Goal: Task Accomplishment & Management: Use online tool/utility

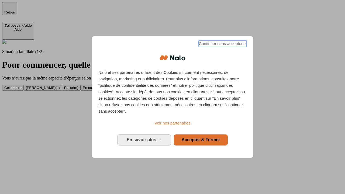
click at [222, 44] on span "Continuer sans accepter →" at bounding box center [222, 43] width 48 height 6
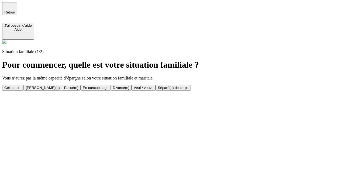
click at [22, 86] on div "Célibataire" at bounding box center [12, 88] width 17 height 4
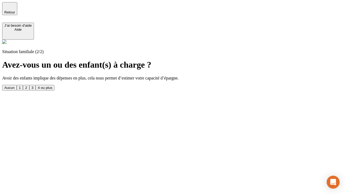
click at [15, 86] on div "Aucun" at bounding box center [9, 88] width 10 height 4
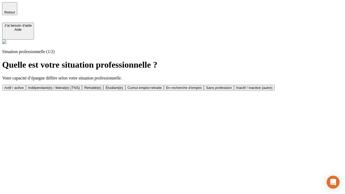
click at [24, 86] on div "Actif / active" at bounding box center [13, 88] width 19 height 4
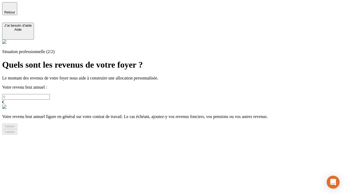
click at [50, 94] on input "text" at bounding box center [26, 97] width 48 height 6
type input "30 000"
click at [15, 128] on div "Valider" at bounding box center [9, 126] width 11 height 4
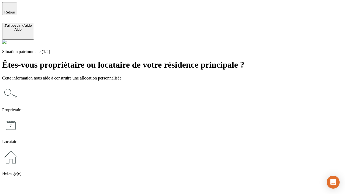
click at [19, 148] on icon at bounding box center [10, 156] width 17 height 17
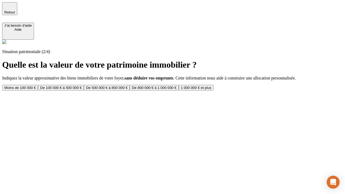
click at [36, 86] on div "Moins de 100 000 €" at bounding box center [20, 88] width 32 height 4
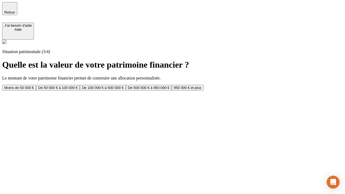
click at [34, 86] on div "Moins de 50 000 €" at bounding box center [19, 88] width 30 height 4
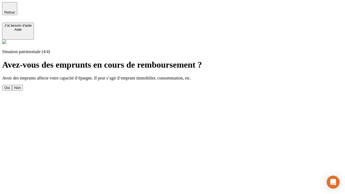
click at [21, 86] on div "Non" at bounding box center [17, 88] width 6 height 4
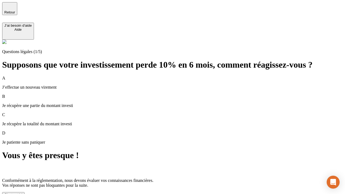
click at [22, 193] on div "C'est noté !" at bounding box center [13, 195] width 18 height 4
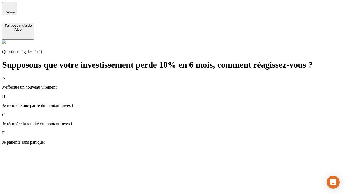
click at [179, 76] on div "A J’effectue un nouveau virement" at bounding box center [172, 83] width 340 height 14
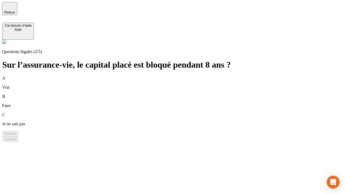
click at [179, 94] on div "B Faux" at bounding box center [172, 101] width 340 height 14
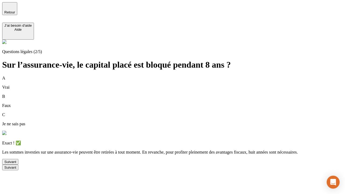
click at [16, 164] on div "Suivant" at bounding box center [10, 162] width 12 height 4
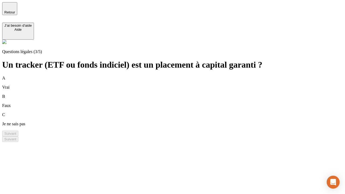
click at [179, 94] on div "B Faux" at bounding box center [172, 101] width 340 height 14
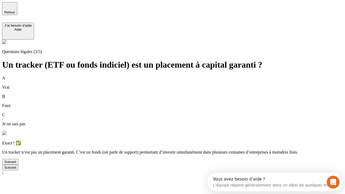
click at [16, 164] on div "Suivant" at bounding box center [10, 162] width 12 height 4
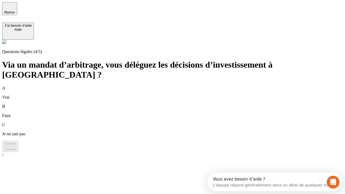
click at [179, 86] on div "A Vrai" at bounding box center [172, 93] width 340 height 14
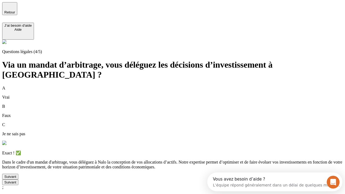
click at [16, 179] on div "Suivant" at bounding box center [10, 176] width 12 height 4
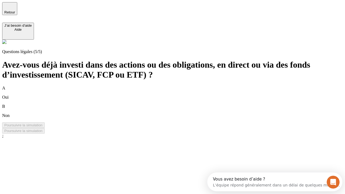
click at [179, 104] on div "B Non" at bounding box center [172, 111] width 340 height 14
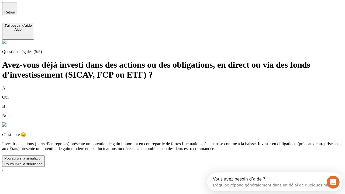
click at [43, 160] on div "Poursuivre la simulation" at bounding box center [23, 158] width 38 height 4
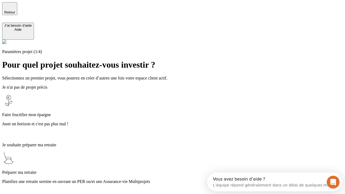
click at [179, 179] on p "Planifiez une retraite sereine en ouvrant un PER ou/et une Assurance-vie Multip…" at bounding box center [172, 181] width 340 height 5
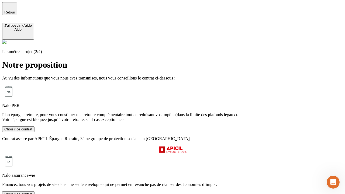
click at [32, 192] on div "Choisir ce contrat" at bounding box center [18, 194] width 28 height 4
